Goal: Task Accomplishment & Management: Use online tool/utility

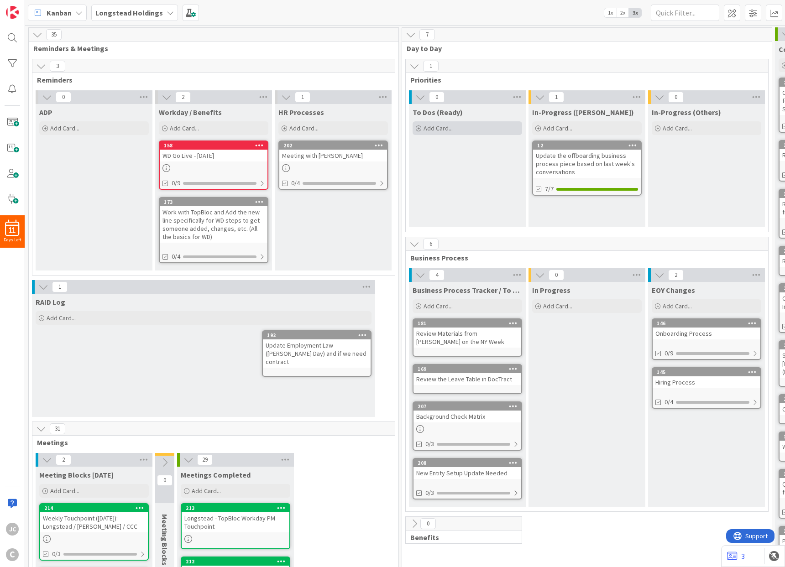
click at [452, 131] on span "Add Card..." at bounding box center [437, 128] width 29 height 8
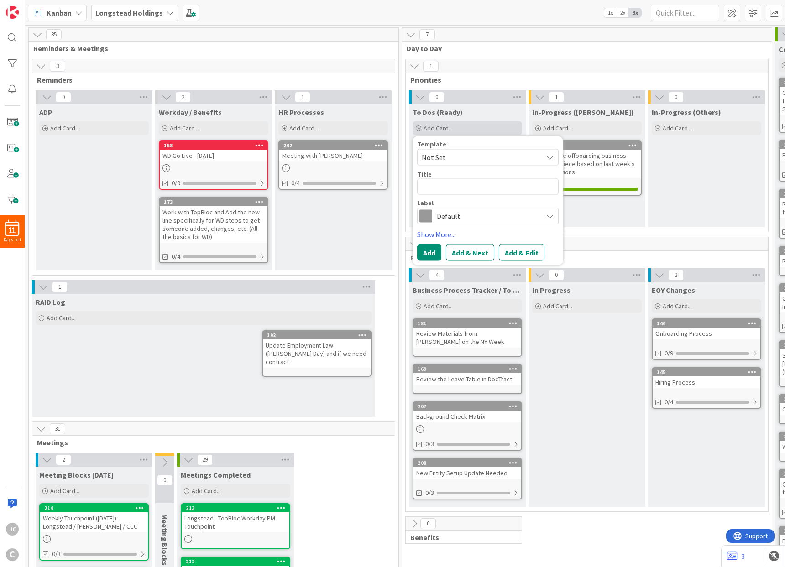
type textarea "x"
type textarea "S"
type textarea "x"
type textarea "St"
type textarea "x"
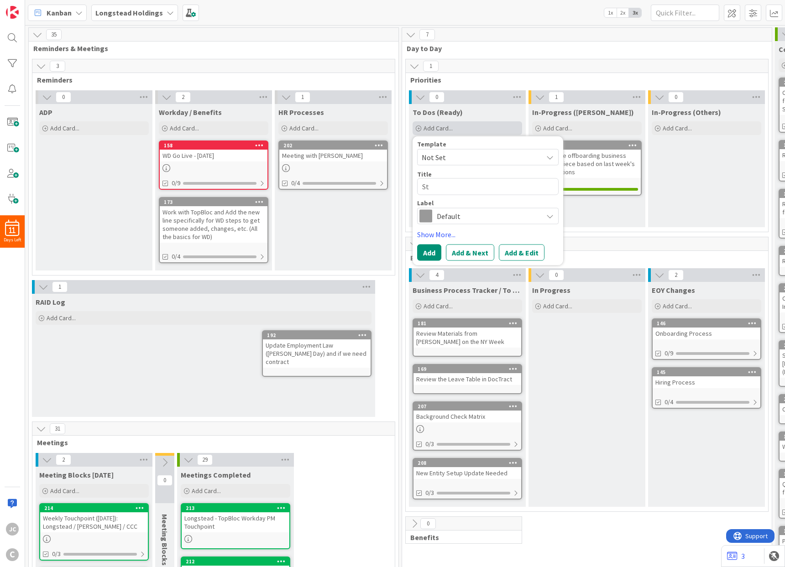
type textarea "Sta"
type textarea "x"
type textarea "Stat"
type textarea "x"
type textarea "Statu"
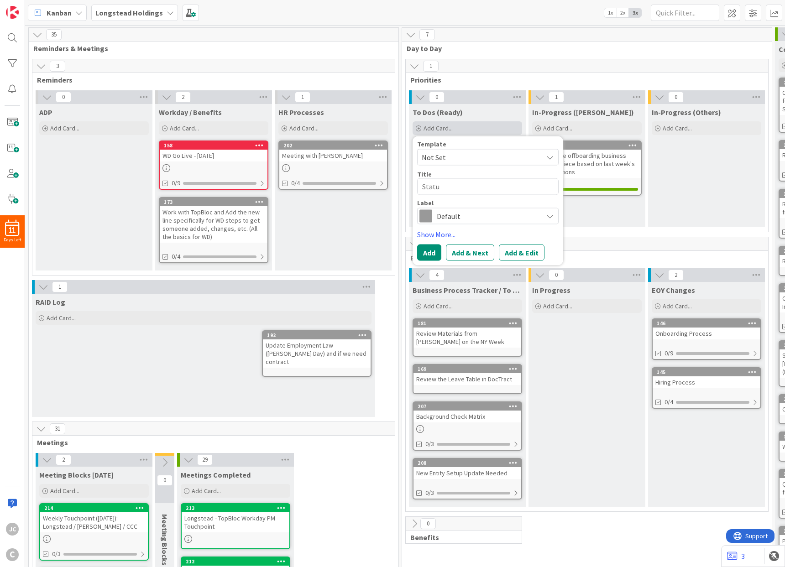
type textarea "x"
type textarea "Status"
type textarea "x"
type textarea "Status"
type textarea "x"
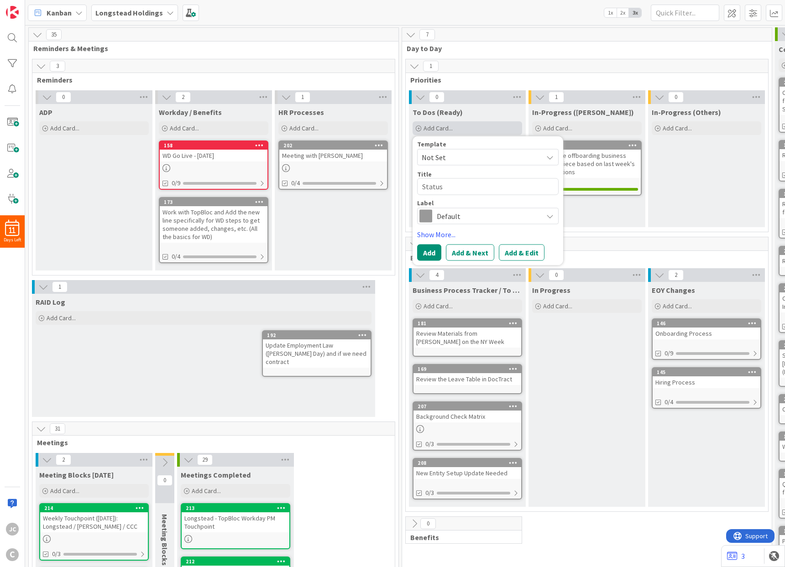
type textarea "Status R"
type textarea "x"
type textarea "Status Re"
type textarea "x"
type textarea "Status Rep"
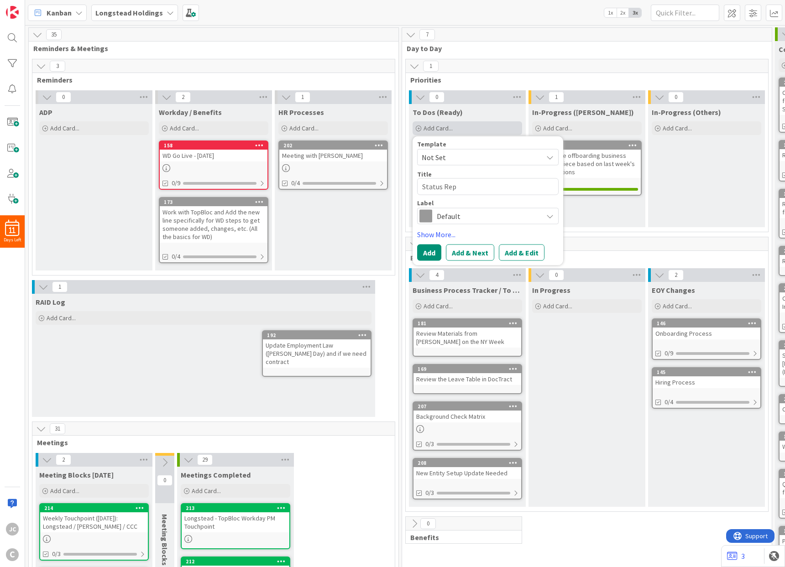
type textarea "x"
type textarea "Status Repo"
type textarea "x"
type textarea "Status Repor"
type textarea "x"
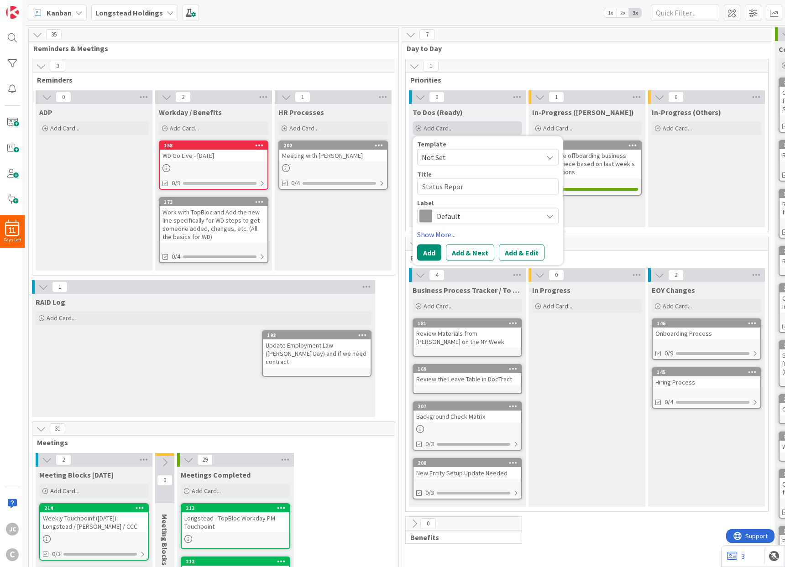
type textarea "Status Report"
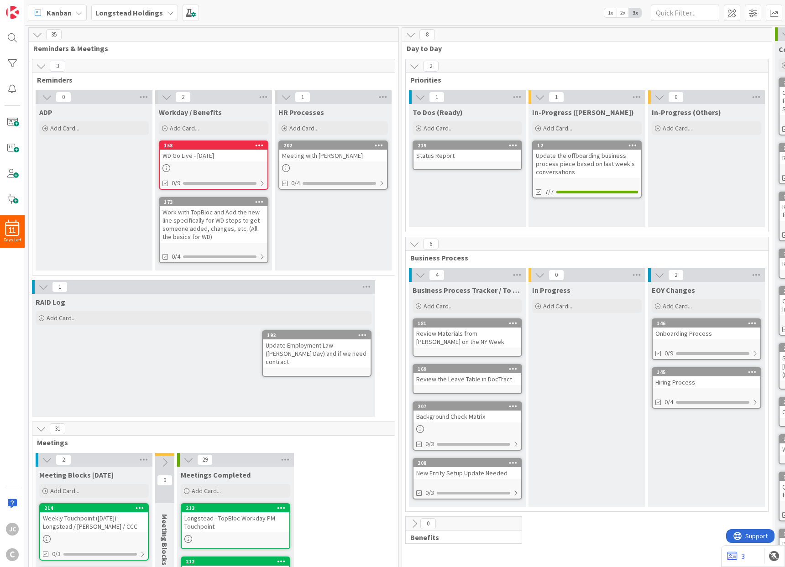
click at [451, 162] on div "Status Report" at bounding box center [467, 156] width 108 height 12
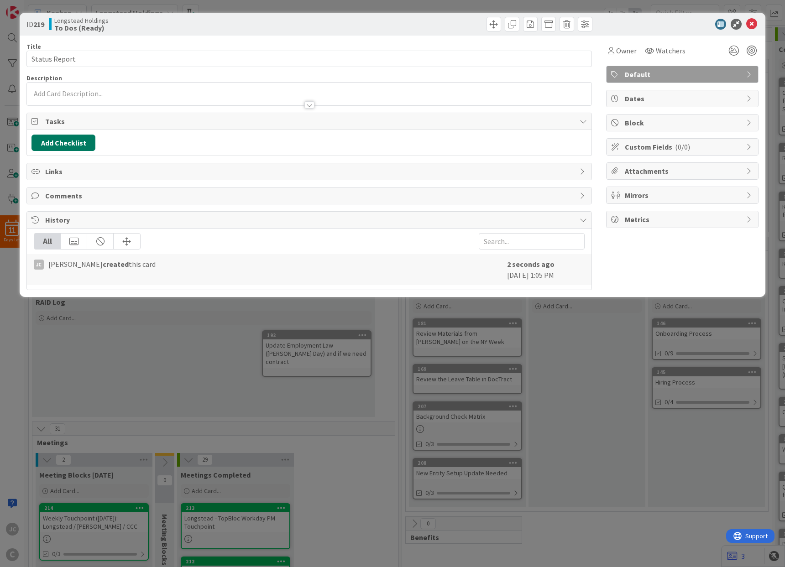
click at [78, 147] on button "Add Checklist" at bounding box center [63, 143] width 64 height 16
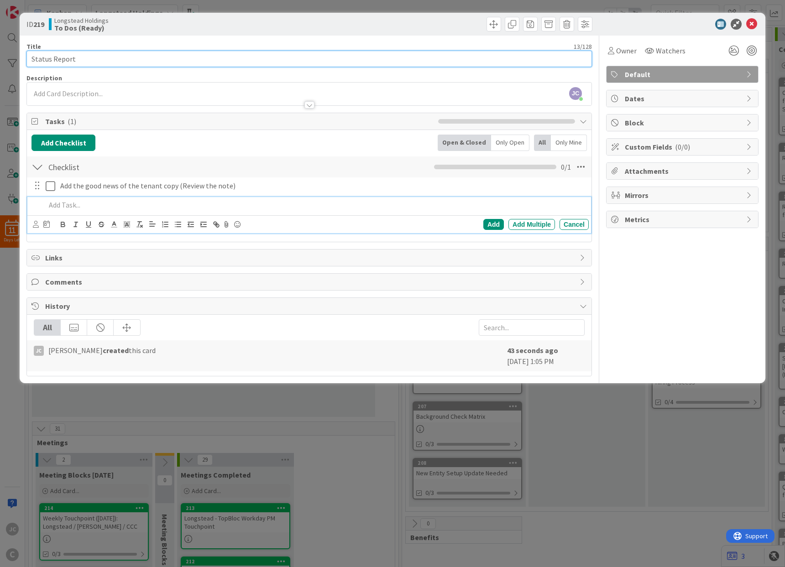
click at [151, 63] on input "Status Report" at bounding box center [308, 59] width 565 height 16
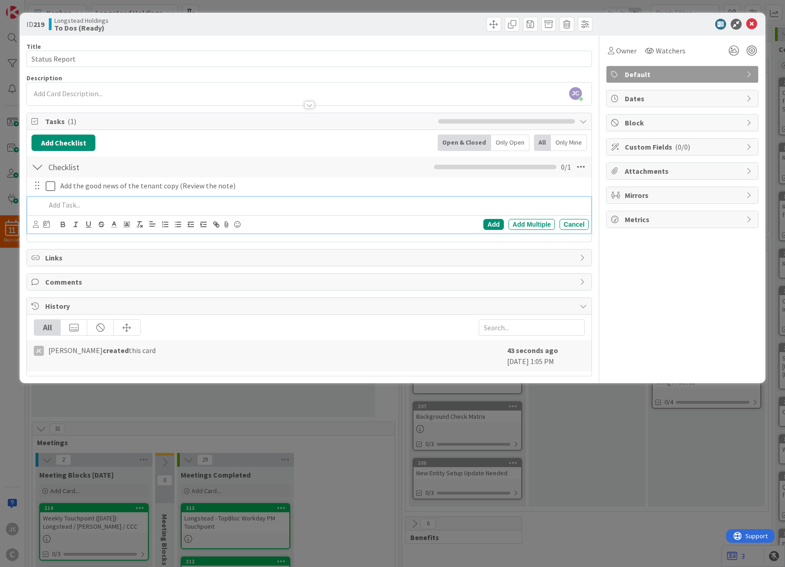
click at [86, 204] on p at bounding box center [315, 205] width 539 height 10
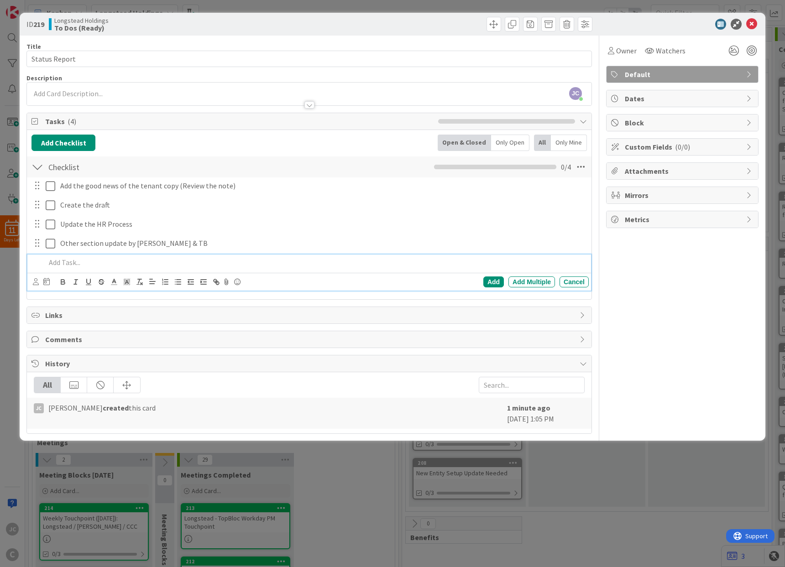
click at [675, 313] on div "Owner Watchers Default Dates Block Custom Fields ( 0/0 ) Attachments Mirrors Me…" at bounding box center [682, 235] width 152 height 398
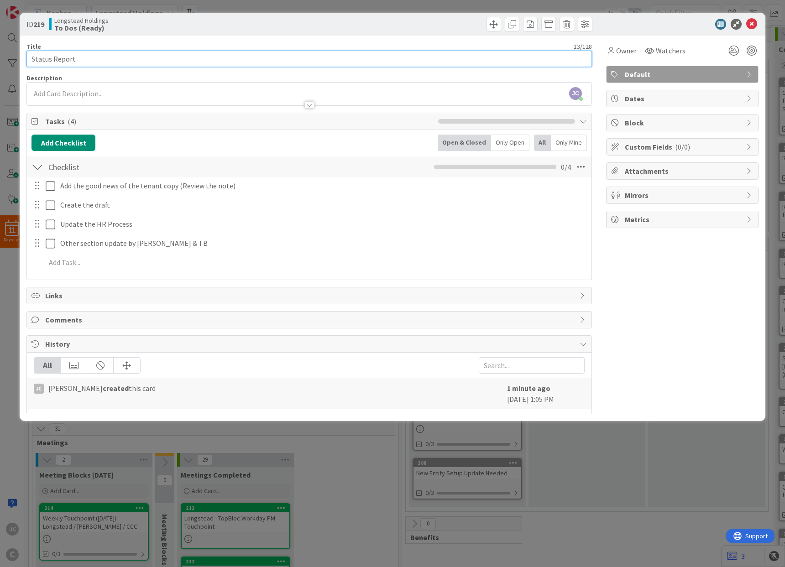
click at [198, 61] on input "Status Report" at bounding box center [308, 59] width 565 height 16
type input "Complete Status Report"
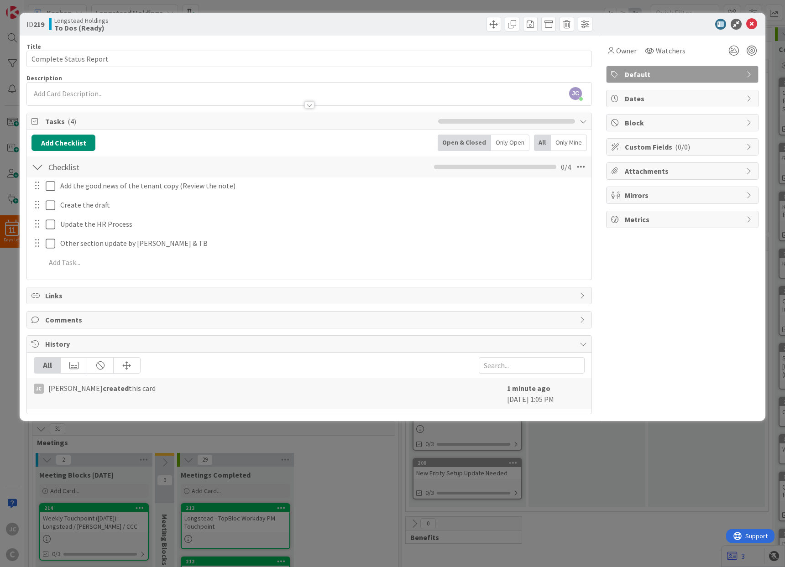
click at [601, 485] on div "ID 219 Longstead Holdings To Dos (Ready) Title 22 / 128 Complete Status Report …" at bounding box center [392, 283] width 785 height 567
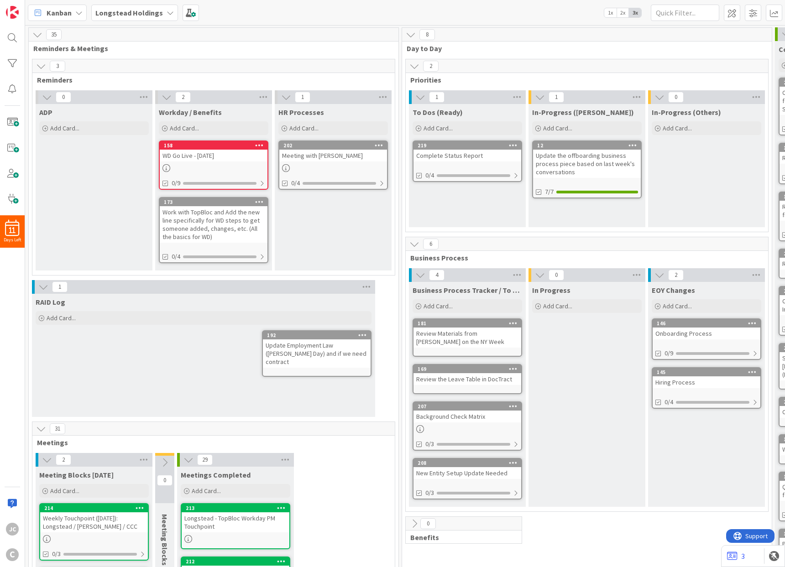
click at [204, 160] on div "WD Go Live - [DATE]" at bounding box center [214, 156] width 108 height 12
click at [489, 160] on div "Complete Status Report" at bounding box center [467, 156] width 108 height 12
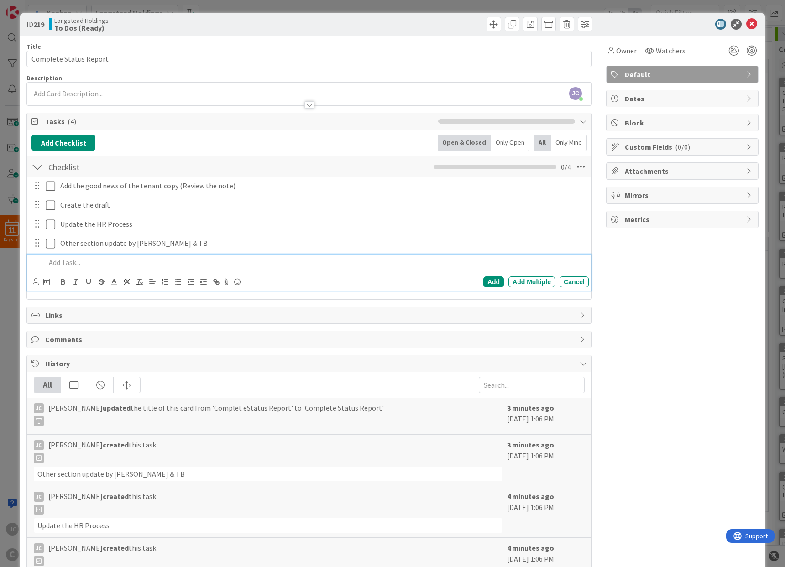
click at [91, 263] on p at bounding box center [315, 262] width 539 height 10
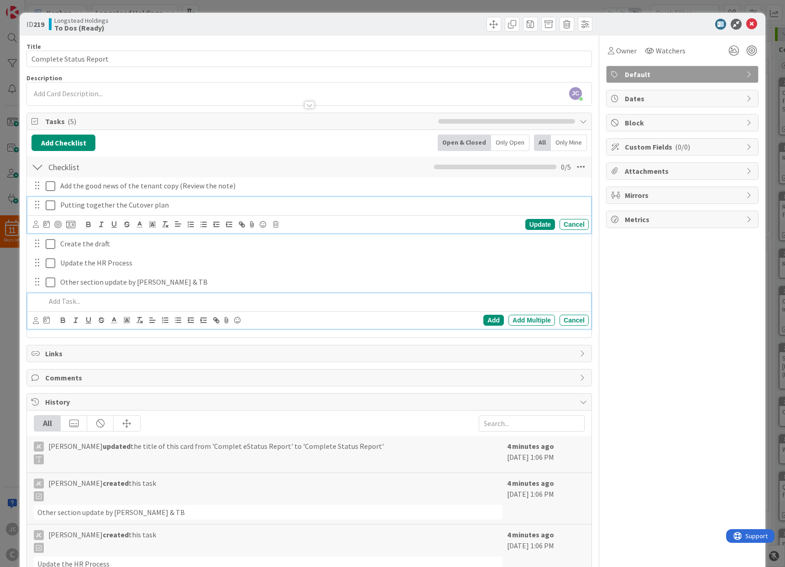
click at [256, 203] on p "Putting together the Cutover plan" at bounding box center [322, 205] width 525 height 10
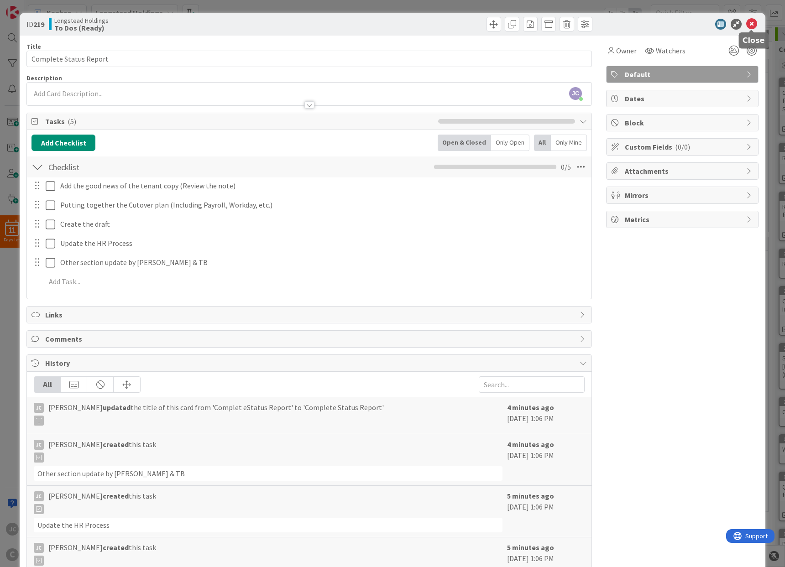
click at [752, 22] on icon at bounding box center [751, 24] width 11 height 11
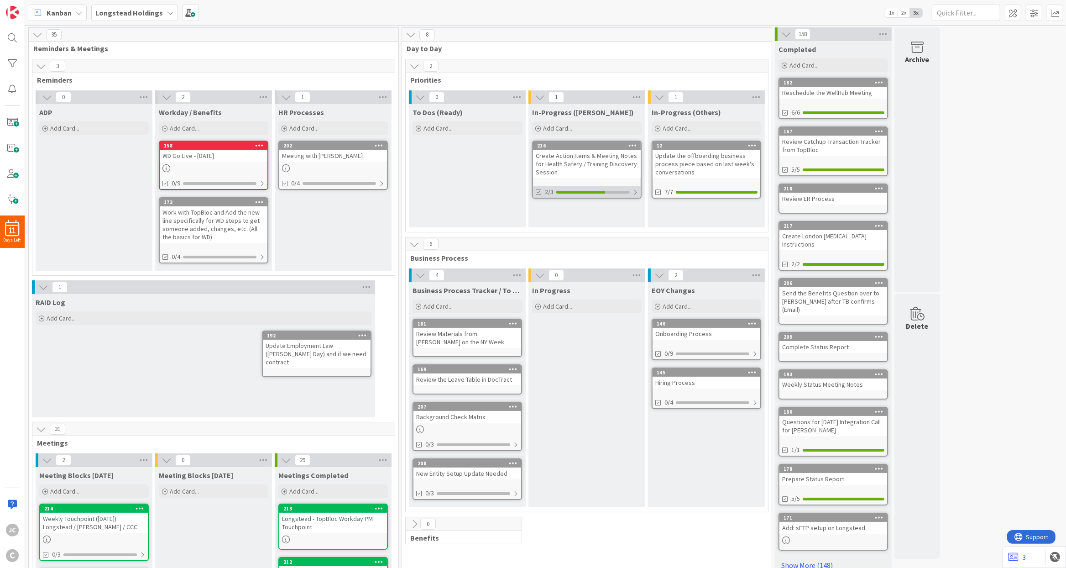
click at [609, 189] on div "2/3" at bounding box center [587, 191] width 108 height 11
click at [599, 162] on div "Create Action Items & Meeting Notes for Health Safety / Training Discovery Sess…" at bounding box center [587, 164] width 108 height 28
click at [706, 160] on div "Update the offboarding business process piece based on last week's conversations" at bounding box center [706, 164] width 108 height 28
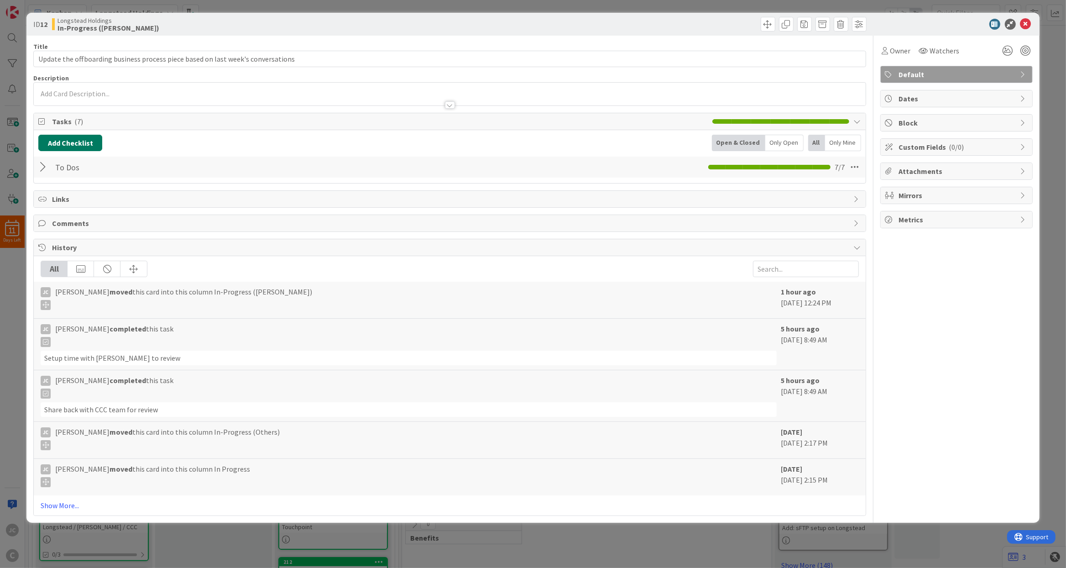
click at [78, 139] on button "Add Checklist" at bounding box center [70, 143] width 64 height 16
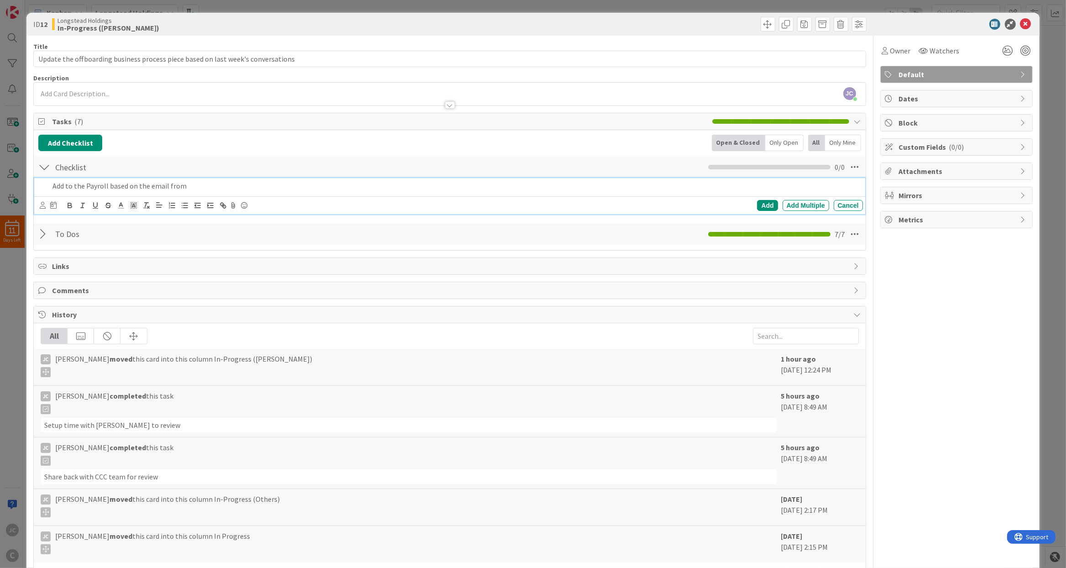
click at [368, 191] on p "Add to the Payroll based on the email from" at bounding box center [455, 186] width 806 height 10
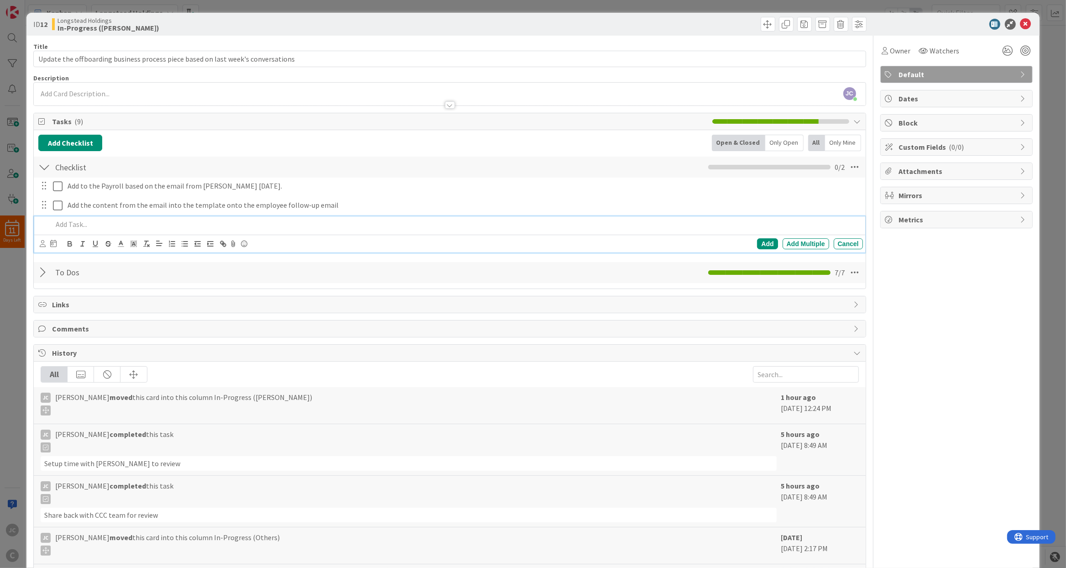
click at [16, 353] on div "ID 12 Longstead Holdings In-Progress ([PERSON_NAME]) Title 80 / 128 Update the …" at bounding box center [533, 284] width 1066 height 568
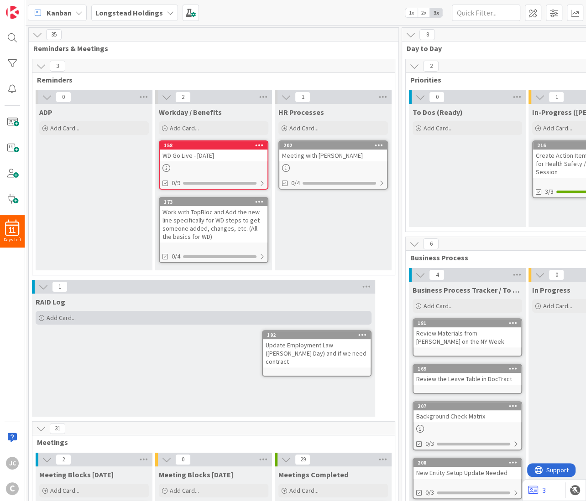
click at [64, 322] on div "Add Card..." at bounding box center [204, 318] width 336 height 14
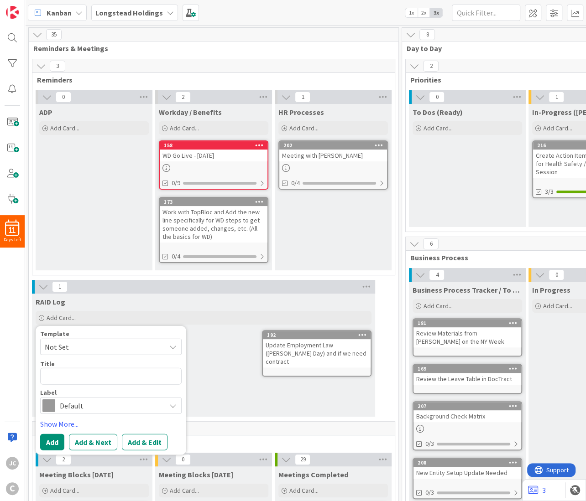
type textarea "x"
type textarea "A"
type textarea "x"
type textarea "Ad"
type textarea "x"
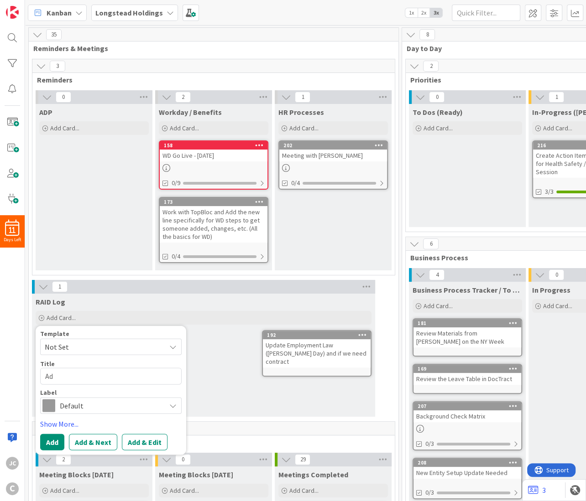
type textarea "Add"
type textarea "x"
type textarea "Add"
type textarea "x"
type textarea "Add"
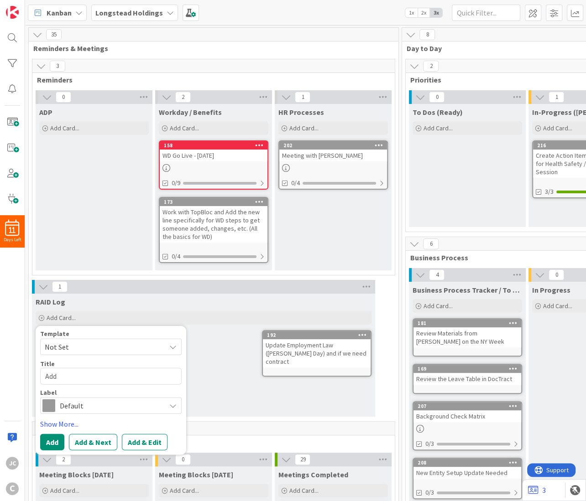
type textarea "x"
type textarea "Ad"
type textarea "x"
type textarea "A"
type textarea "x"
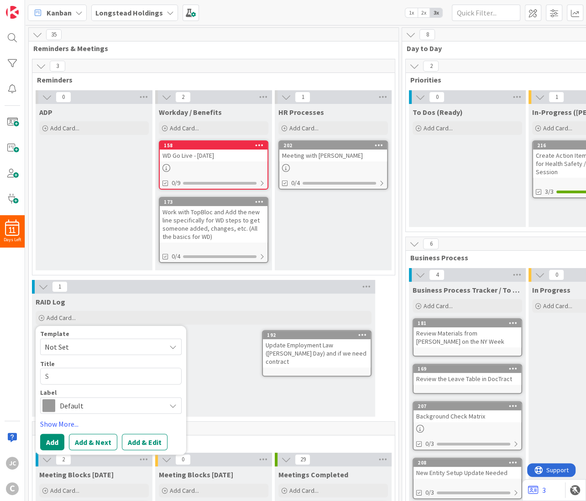
type textarea "Se"
type textarea "x"
type textarea "Set"
type textarea "x"
type textarea "Setu"
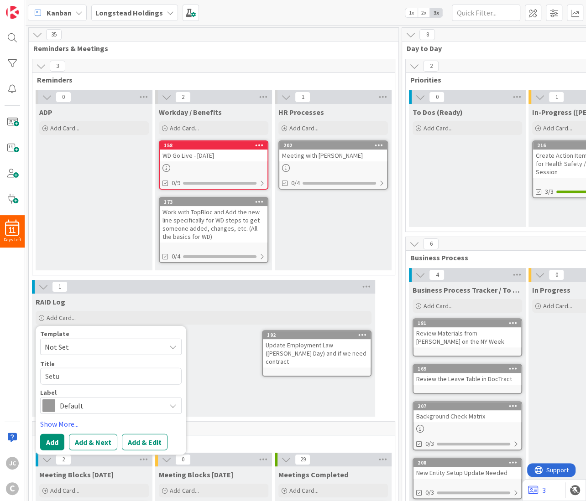
type textarea "x"
type textarea "Setup"
type textarea "x"
type textarea "Setup"
type textarea "x"
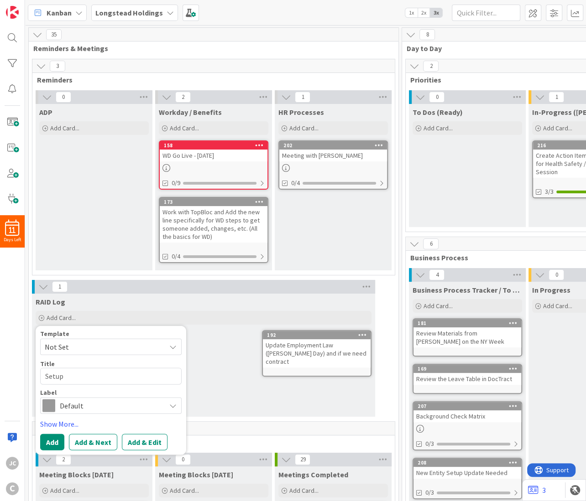
type textarea "Setup t"
type textarea "x"
type textarea "Setup ti"
type textarea "x"
type textarea "Setup [PERSON_NAME]"
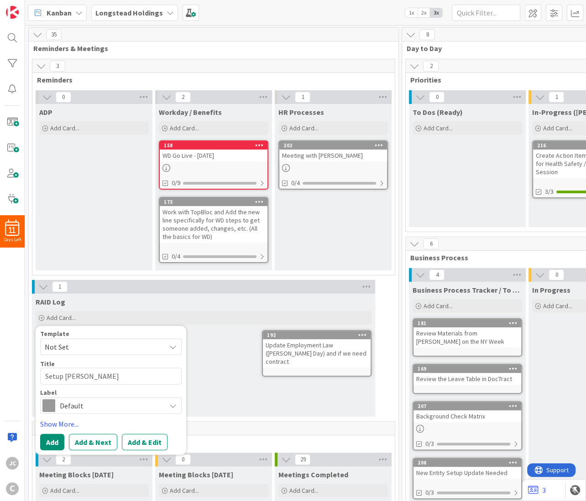
type textarea "x"
type textarea "Setup time"
type textarea "x"
type textarea "Setup time"
type textarea "x"
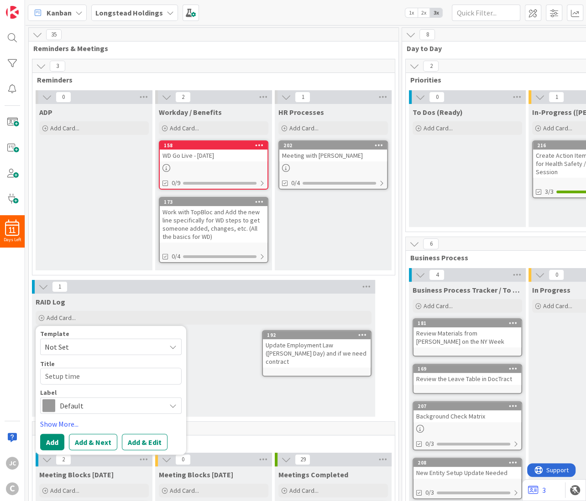
type textarea "Setup time w"
type textarea "x"
type textarea "Setup time wi"
type textarea "x"
type textarea "Setup time wit"
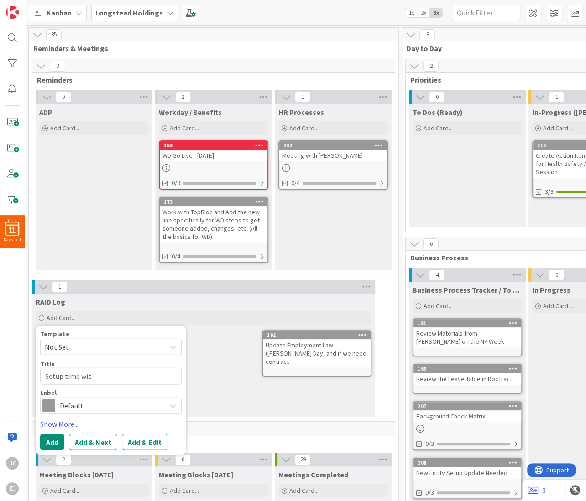
type textarea "x"
type textarea "Setup time with"
type textarea "x"
type textarea "Setup time with"
type textarea "x"
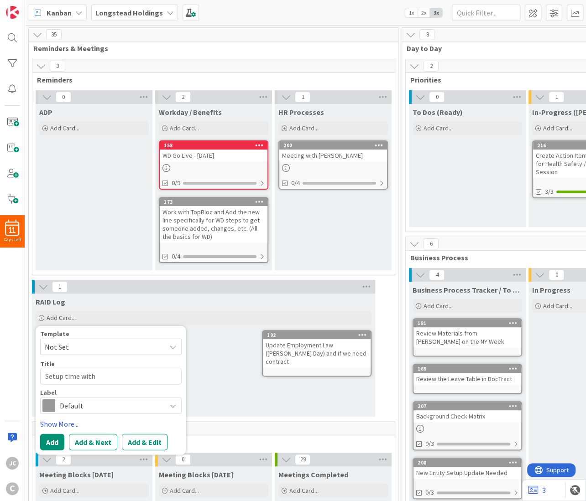
type textarea "Setup time with J"
type textarea "x"
type textarea "Setup time with [PERSON_NAME]"
type textarea "x"
type textarea "Setup time with [PERSON_NAME]"
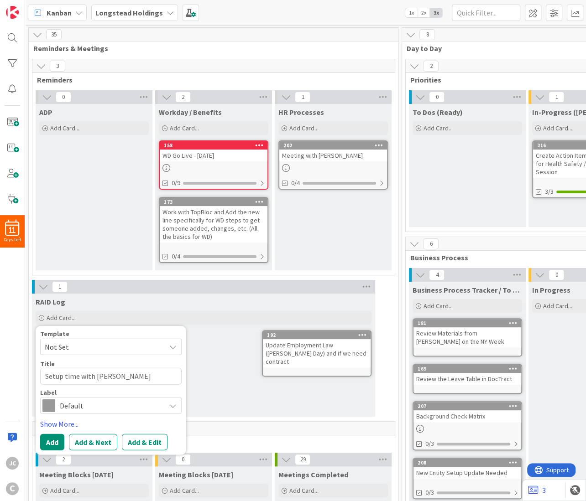
type textarea "x"
type textarea "Setup time with [PERSON_NAME]"
type textarea "x"
type textarea "Setup time with [PERSON_NAME]"
type textarea "x"
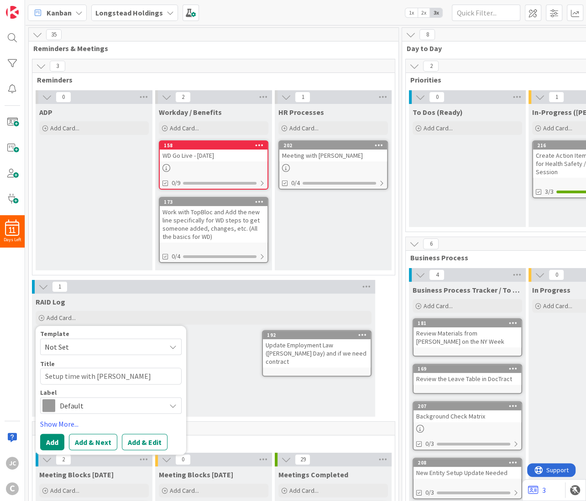
type textarea "Setup time with [PERSON_NAME]"
type textarea "x"
type textarea "Setup time with [PERSON_NAME]"
type textarea "x"
type textarea "Setup time with [PERSON_NAME]"
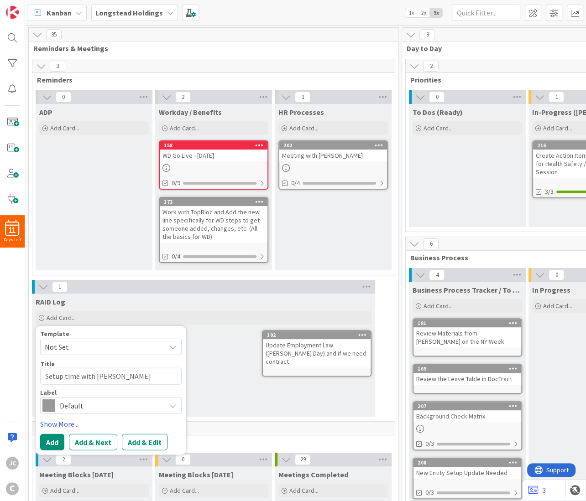
type textarea "x"
type textarea "Setup time with [PERSON_NAME] to"
type textarea "x"
type textarea "Setup time with [PERSON_NAME] to"
type textarea "x"
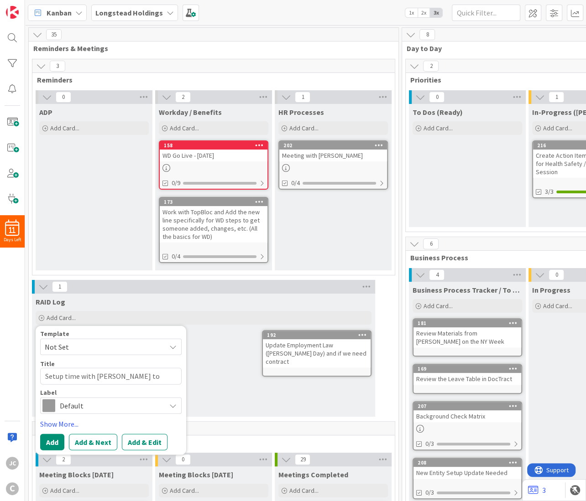
type textarea "Setup time with [PERSON_NAME] to a"
type textarea "x"
type textarea "Setup time with [PERSON_NAME] to al"
type textarea "x"
type textarea "Setup time with [PERSON_NAME] to [PERSON_NAME]"
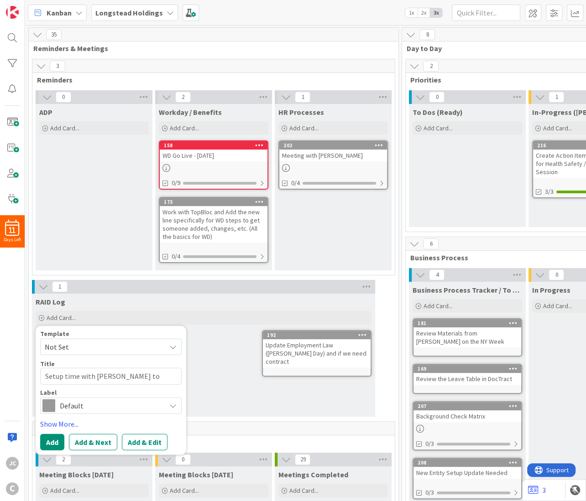
type textarea "x"
type textarea "Setup time with [PERSON_NAME] to [PERSON_NAME]"
type textarea "x"
type textarea "Setup time with [PERSON_NAME] to align"
type textarea "x"
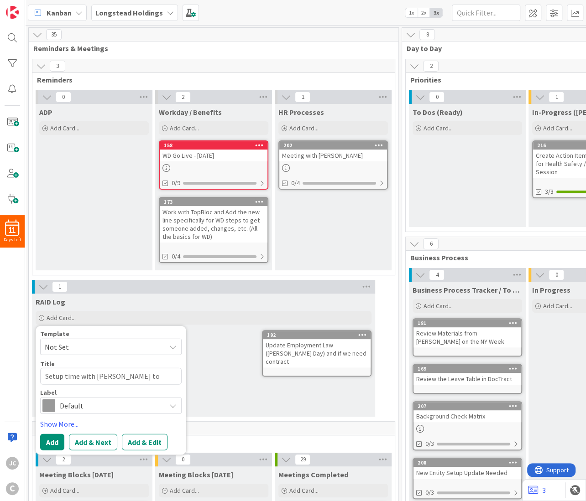
type textarea "Setup time with [PERSON_NAME] to align"
type textarea "x"
type textarea "Setup time with [PERSON_NAME] to align o"
type textarea "x"
type textarea "Setup time with [PERSON_NAME] to align on"
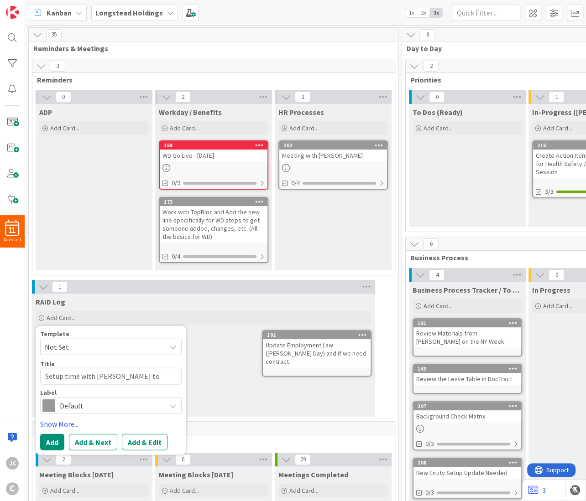
type textarea "x"
type textarea "Setup time with [PERSON_NAME] to align on t"
type textarea "x"
type textarea "Setup time with [PERSON_NAME] to align on th"
type textarea "x"
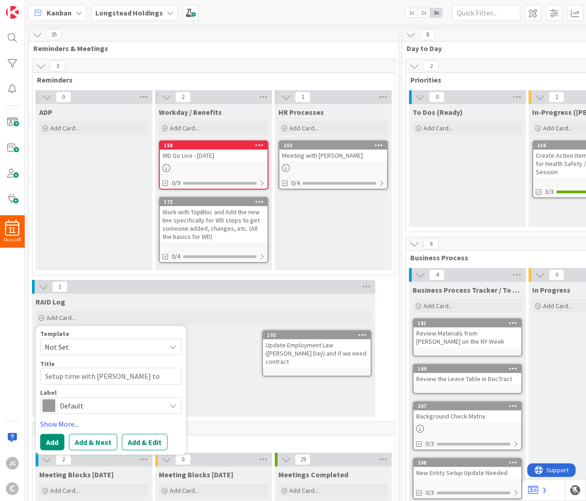
type textarea "Setup time with [PERSON_NAME] to align on the"
type textarea "x"
type textarea "Setup time with [PERSON_NAME] to align on the"
type textarea "x"
type textarea "Setup time with [PERSON_NAME] to align on the C"
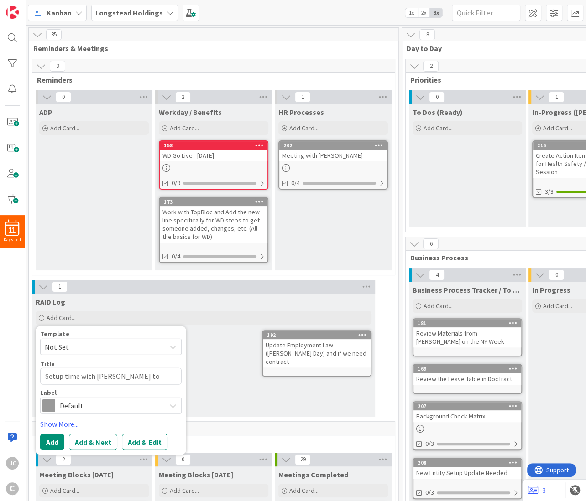
type textarea "x"
type textarea "Setup time with [PERSON_NAME] to align on the Co"
type textarea "x"
type textarea "Setup time with [PERSON_NAME] to align on the C"
type textarea "x"
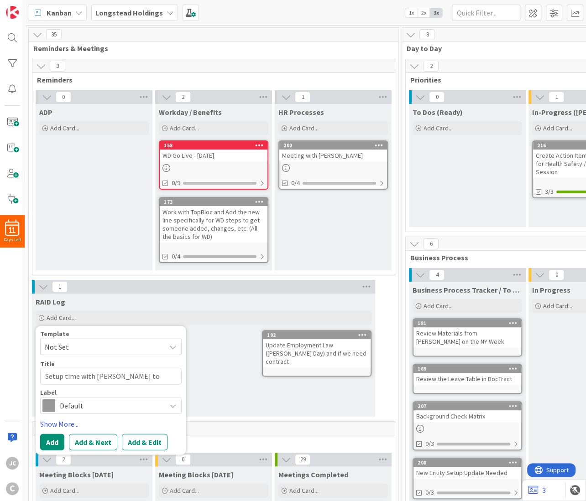
type textarea "Setup time with [PERSON_NAME] to align on the CO"
type textarea "x"
type textarea "Setup time with [PERSON_NAME] to align on the COB"
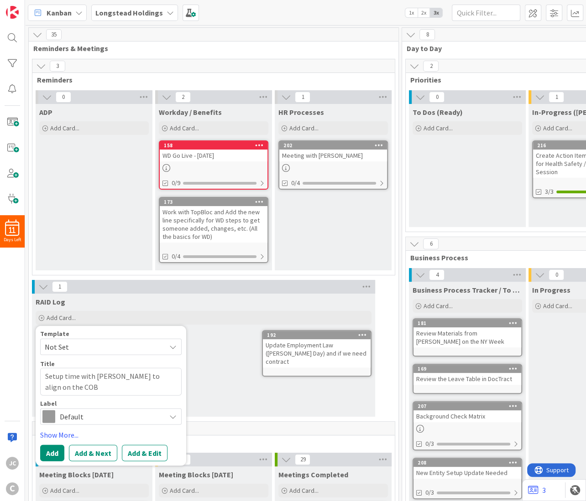
type textarea "x"
type textarea "Setup time with [PERSON_NAME] to align on the COBRA"
type textarea "x"
type textarea "Setup time with [PERSON_NAME] to align on the COBRA"
type textarea "x"
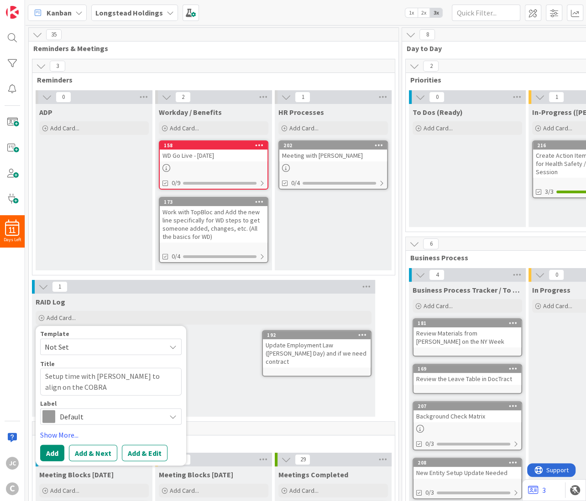
type textarea "Setup time with [PERSON_NAME] to align on the COBRA c"
type textarea "x"
type textarea "Setup time with [PERSON_NAME] to align on the COBRA ca"
type textarea "x"
type textarea "Setup time with [PERSON_NAME] to align on the COBRA cal"
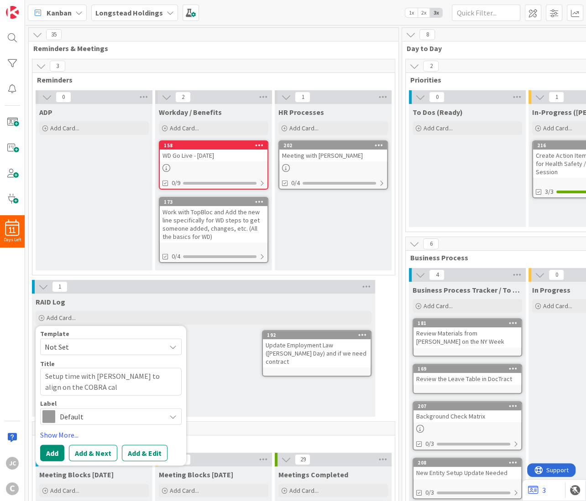
type textarea "x"
type textarea "Setup time with [PERSON_NAME] to align on the COBRA calu"
type textarea "x"
type textarea "Setup time with [PERSON_NAME] to align on the COBRA caluc"
type textarea "x"
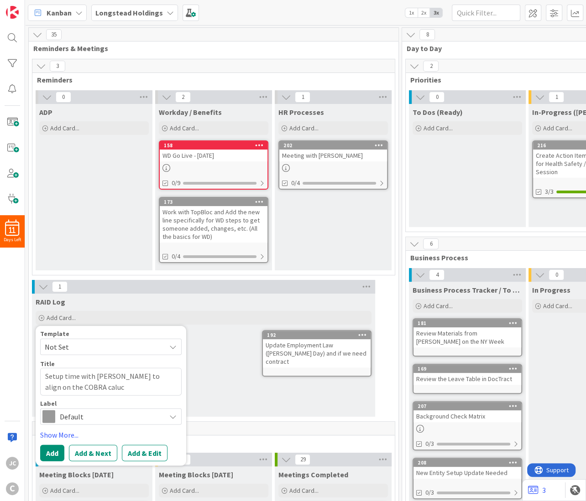
type textarea "Setup time with [PERSON_NAME] to align on the COBRA caluca"
type textarea "x"
type textarea "Setup time with [PERSON_NAME] to align on the COBRA calucat"
type textarea "x"
type textarea "Setup time with [PERSON_NAME] to align on the COBRA calucati"
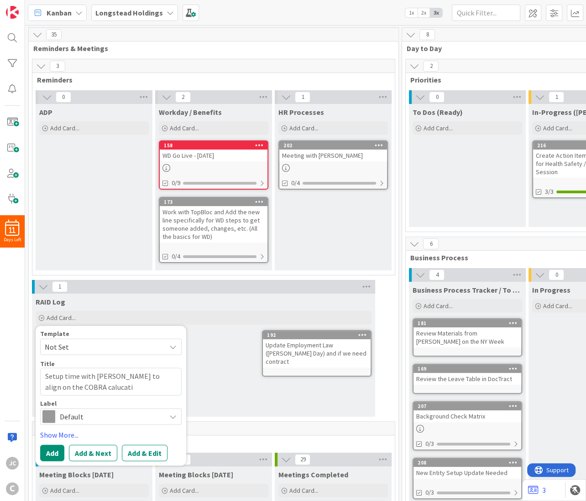
type textarea "x"
type textarea "Setup time with [PERSON_NAME] to align on the COBRA calucatio"
type textarea "x"
type textarea "Setup time with [PERSON_NAME] to align on the COBRA calucation"
type textarea "x"
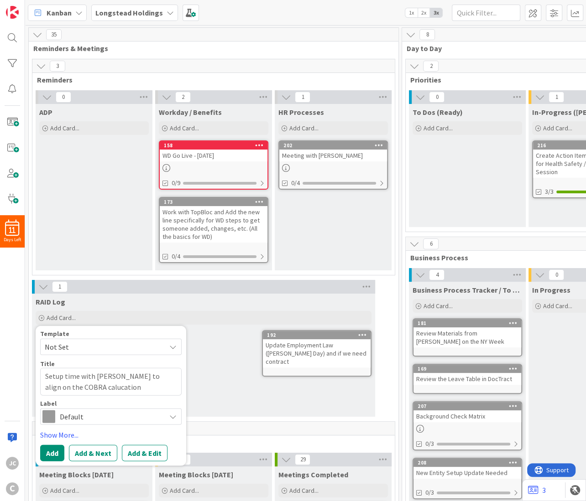
type textarea "Setup time with [PERSON_NAME] to align on the COBRA calucations"
type textarea "x"
type textarea "Setup time with [PERSON_NAME] to align on the COBRA calucations"
type textarea "x"
type textarea "Setup time with [PERSON_NAME] to align on the COBRA calucations"
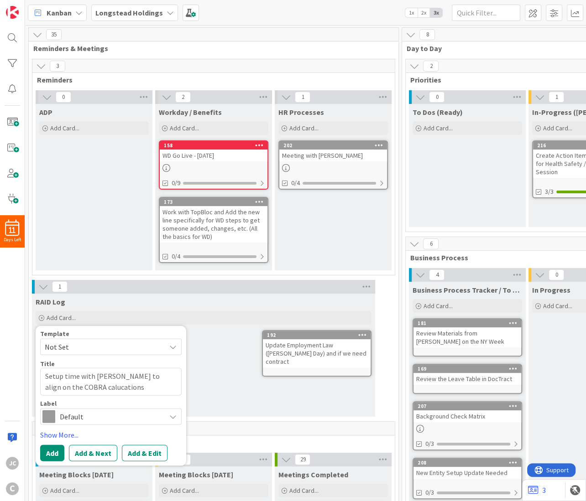
type textarea "x"
type textarea "Setup time with [PERSON_NAME] to align on the COBRA calucations,"
type textarea "x"
type textarea "Setup time with [PERSON_NAME] to align on the COBRA calucations,"
type textarea "x"
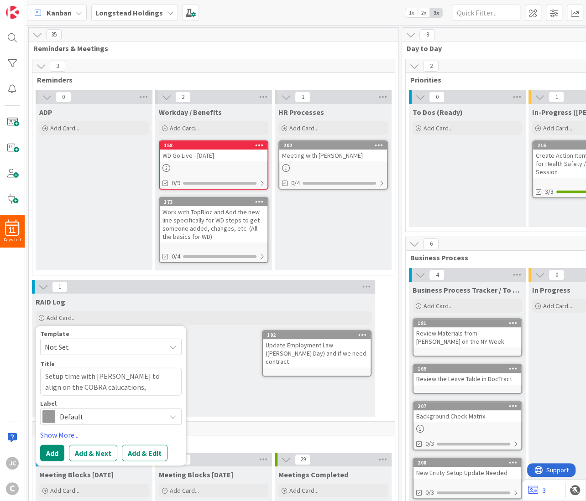
type textarea "Setup time with [PERSON_NAME] to align on the COBRA calucations, e"
type textarea "x"
type textarea "Setup time with [PERSON_NAME] to align on the COBRA calucations, et"
type textarea "x"
type textarea "Setup time with [PERSON_NAME] to align on the COBRA calucations, etc"
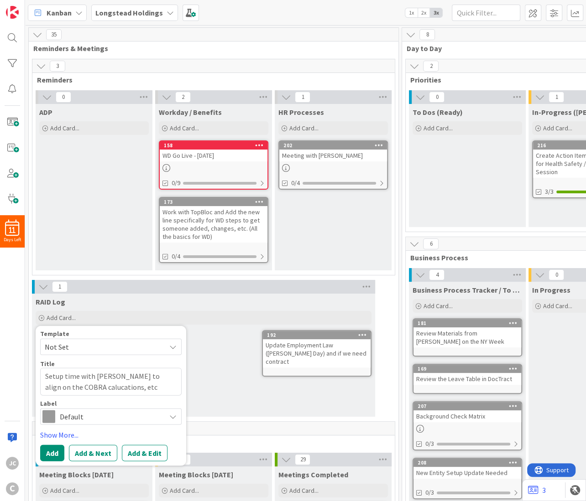
type textarea "x"
type textarea "Setup time with [PERSON_NAME] to align on the COBRA calucations, etc."
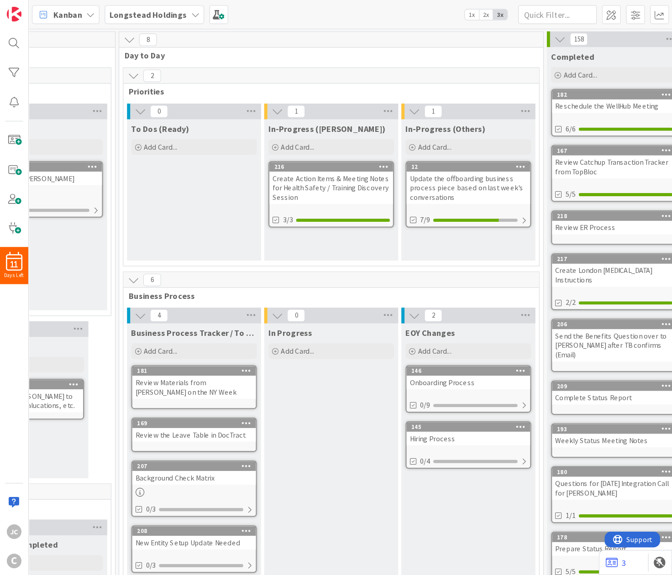
scroll to position [0, 311]
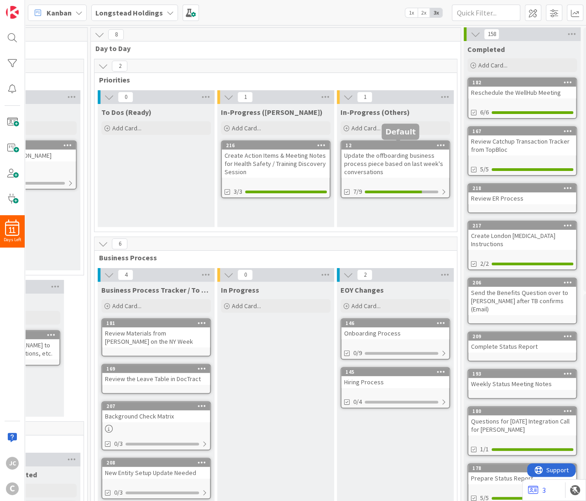
click at [387, 144] on div "12" at bounding box center [397, 145] width 104 height 6
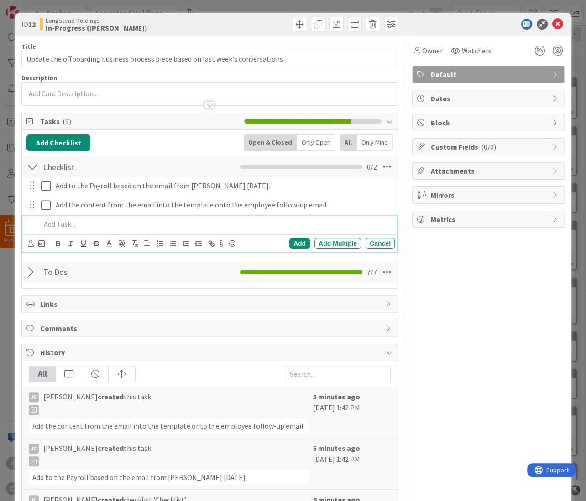
click at [95, 225] on p at bounding box center [216, 224] width 350 height 10
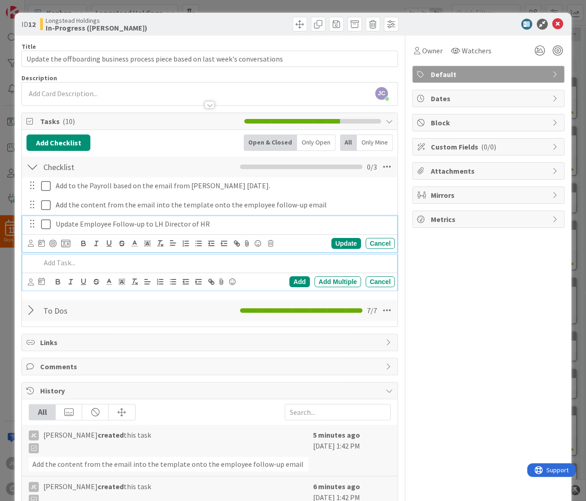
click at [267, 219] on div "Update Employee Follow-up to LH Director of HR" at bounding box center [223, 224] width 343 height 16
click at [121, 263] on p at bounding box center [216, 263] width 350 height 10
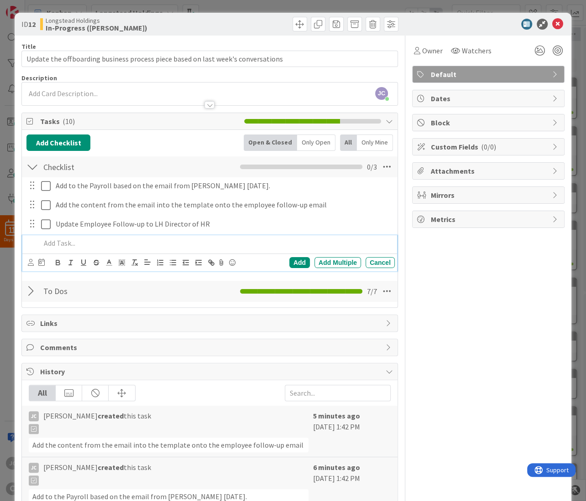
click at [164, 247] on p at bounding box center [216, 243] width 350 height 10
click at [334, 245] on p "Follow-up on the Package and talking points and captures the logic for One time…" at bounding box center [216, 243] width 350 height 10
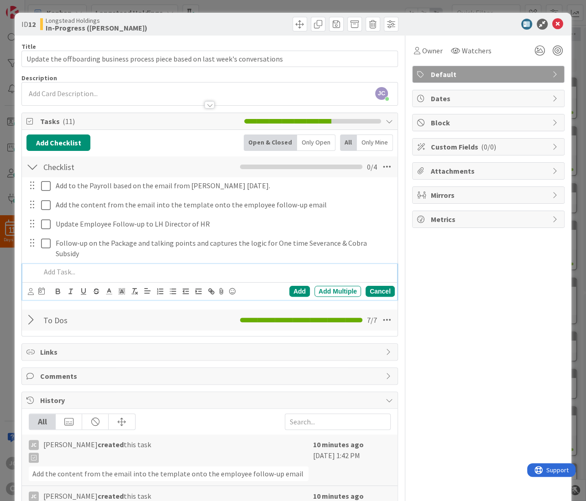
click at [383, 286] on div "Cancel" at bounding box center [379, 291] width 29 height 11
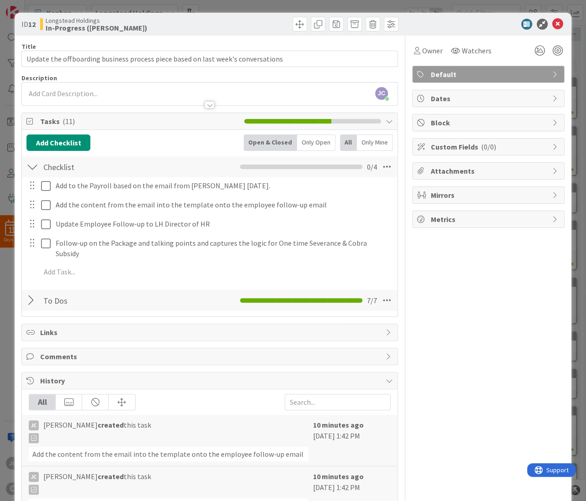
click at [451, 312] on div "Owner Watchers Default Dates Block Custom Fields ( 0/0 ) Attachments Mirrors Me…" at bounding box center [488, 350] width 152 height 628
click at [563, 23] on icon at bounding box center [557, 24] width 11 height 11
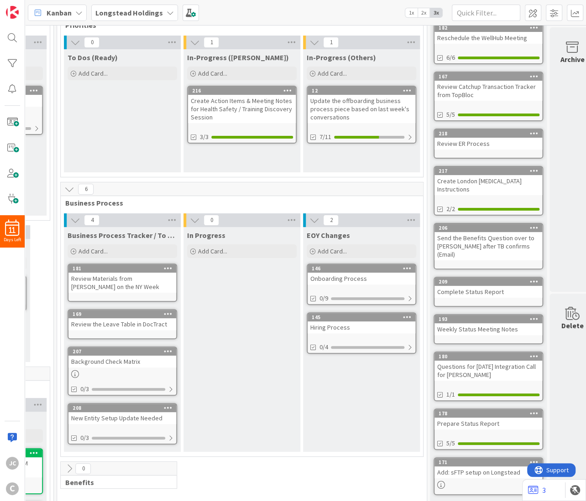
scroll to position [55, 358]
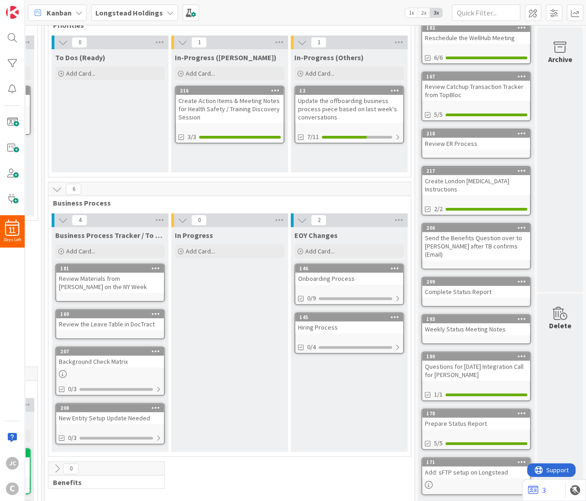
click at [223, 84] on div "In-Progress ([PERSON_NAME]) Add Card... 216 Create Action Items & Meeting Notes…" at bounding box center [229, 110] width 117 height 123
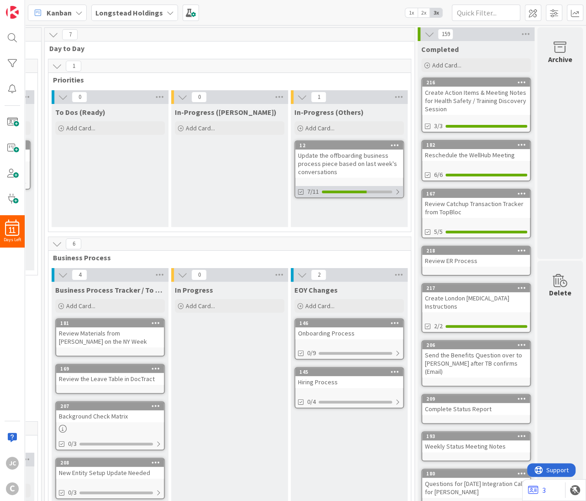
click at [392, 189] on div "7/11" at bounding box center [349, 191] width 108 height 11
